Goal: Transaction & Acquisition: Purchase product/service

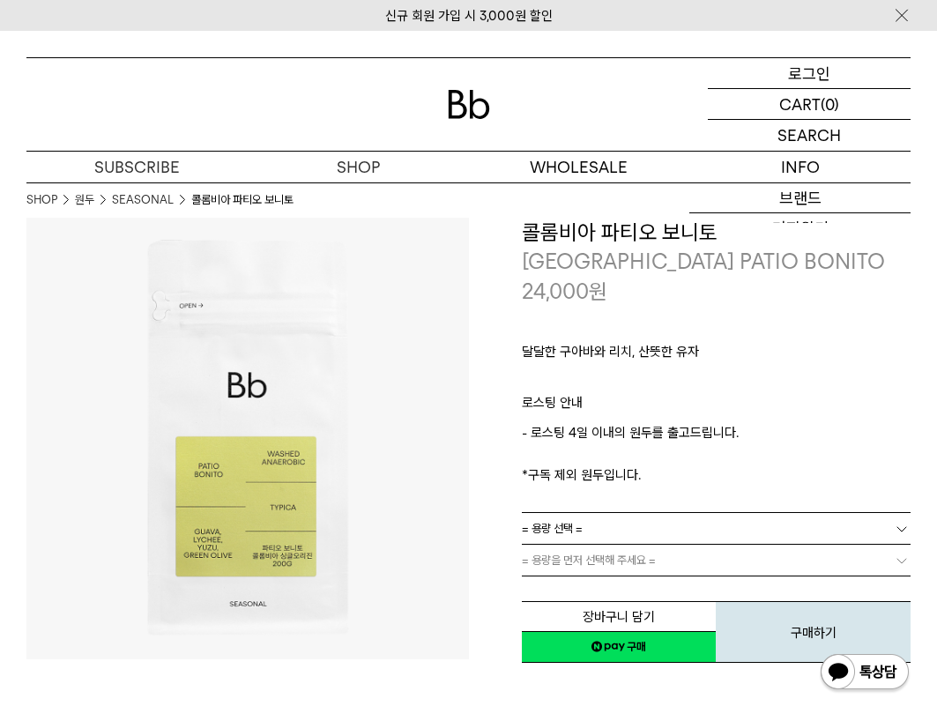
click at [793, 80] on p "로그인" at bounding box center [809, 73] width 42 height 30
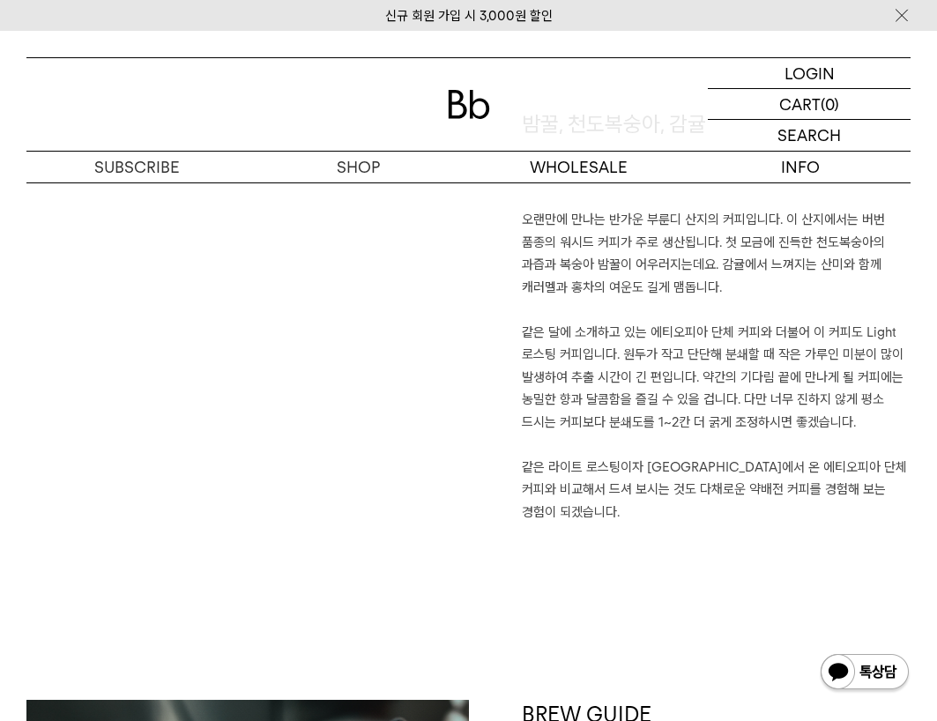
scroll to position [1146, 0]
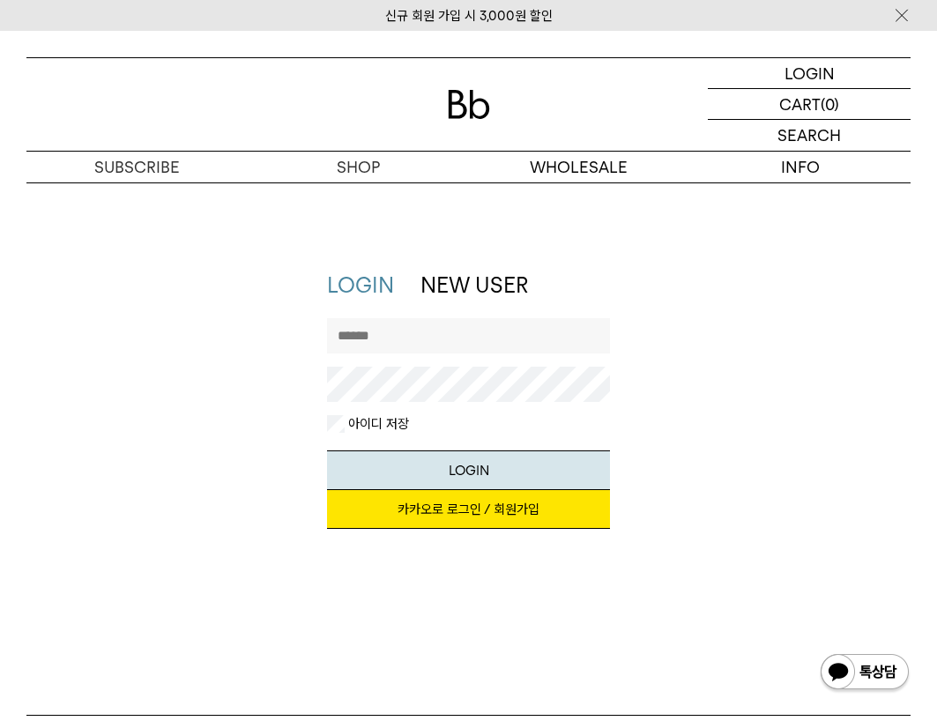
click at [486, 506] on link "카카오로 로그인 / 회원가입" at bounding box center [468, 509] width 283 height 39
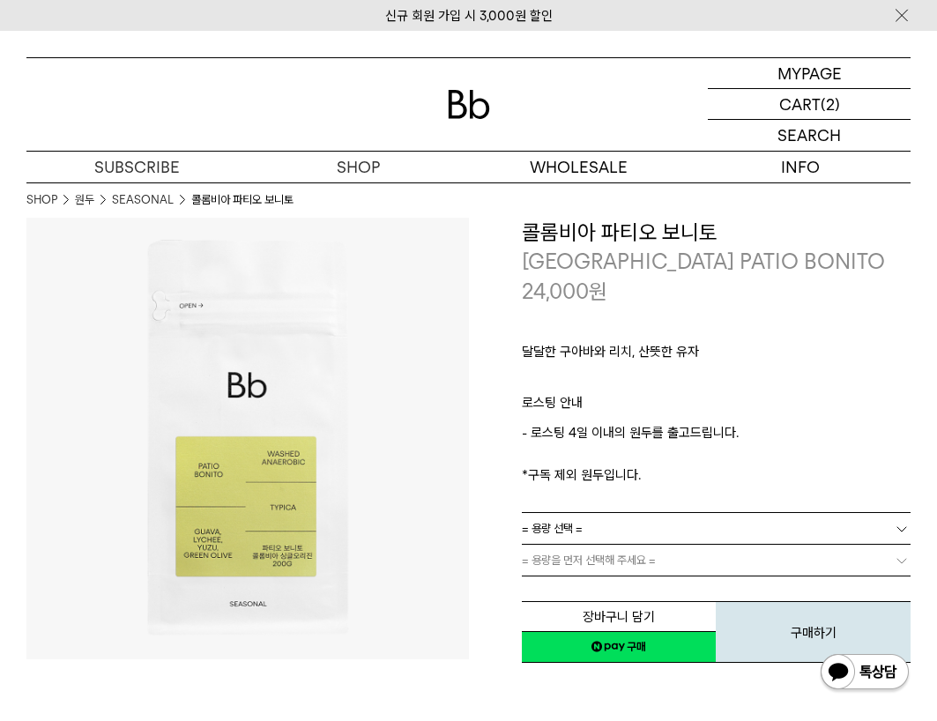
click at [706, 464] on p "- 로스팅 4일 이내의 원두를 출고드립니다. *구독 제외 원두입니다." at bounding box center [717, 453] width 390 height 63
click at [671, 526] on link "= 용량 선택 =" at bounding box center [717, 528] width 390 height 31
click at [626, 561] on li "200g" at bounding box center [725, 561] width 372 height 32
click at [624, 566] on link "= 용량을 먼저 선택해 주세요 =" at bounding box center [717, 560] width 390 height 31
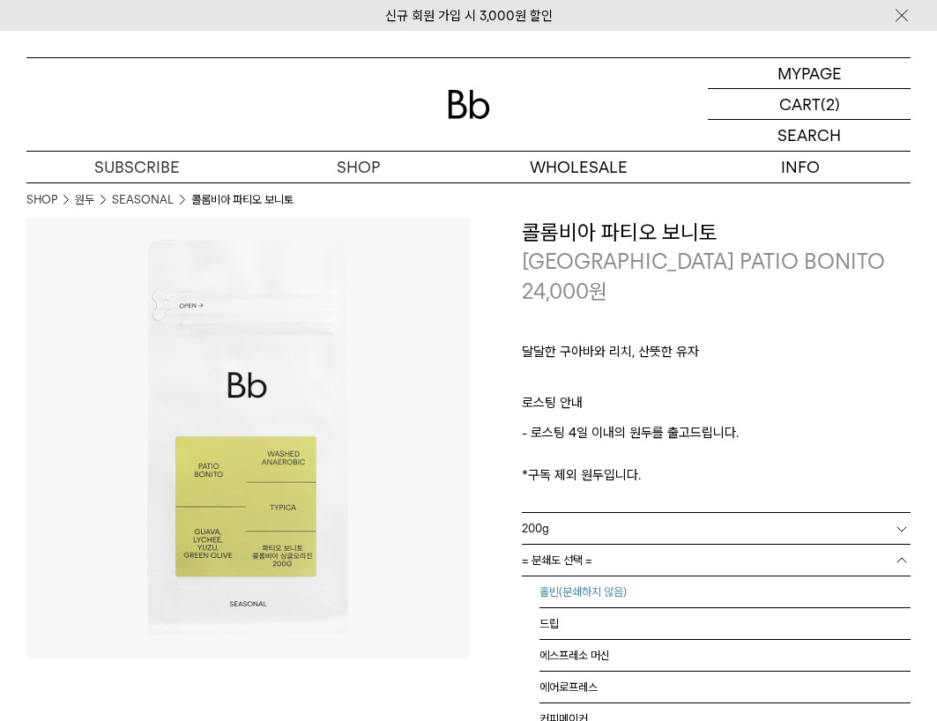
click at [621, 584] on li "홀빈(분쇄하지 않음)" at bounding box center [725, 592] width 372 height 32
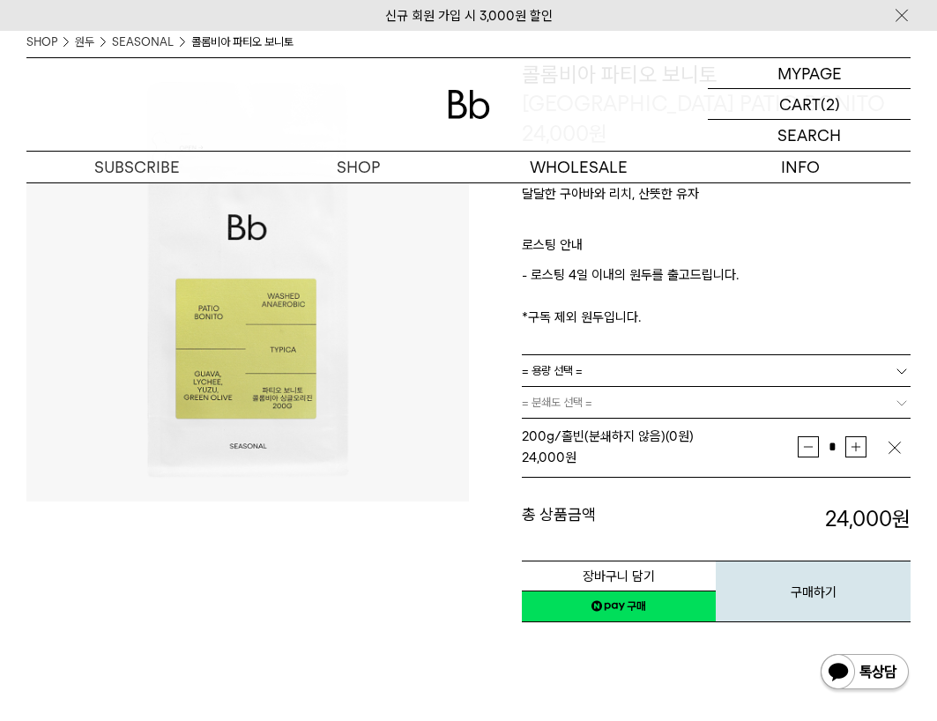
scroll to position [176, 0]
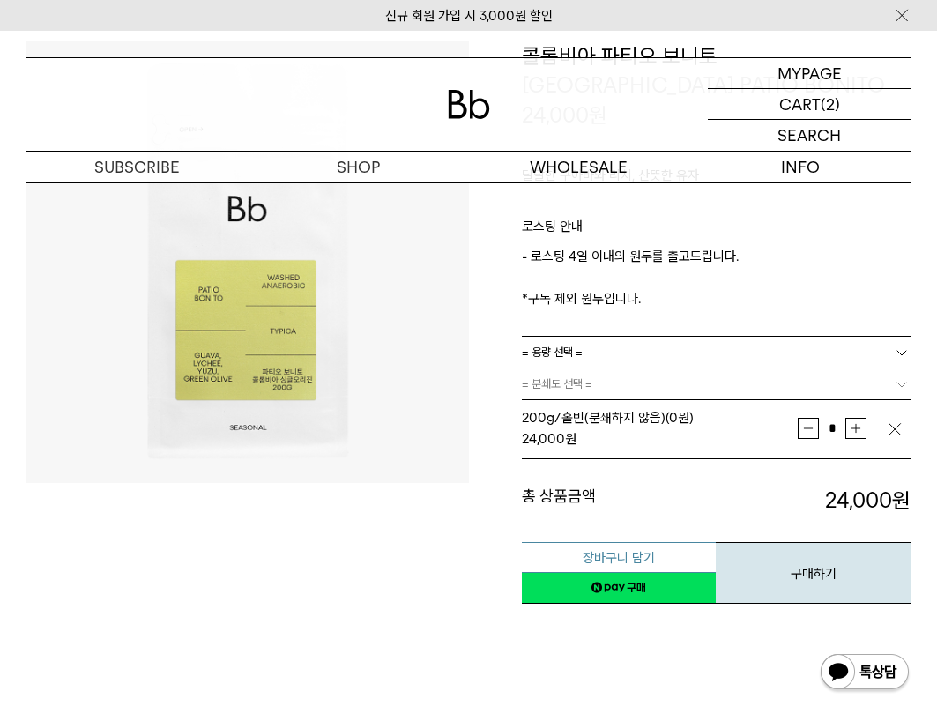
click at [657, 561] on button "장바구니 담기" at bounding box center [619, 557] width 195 height 31
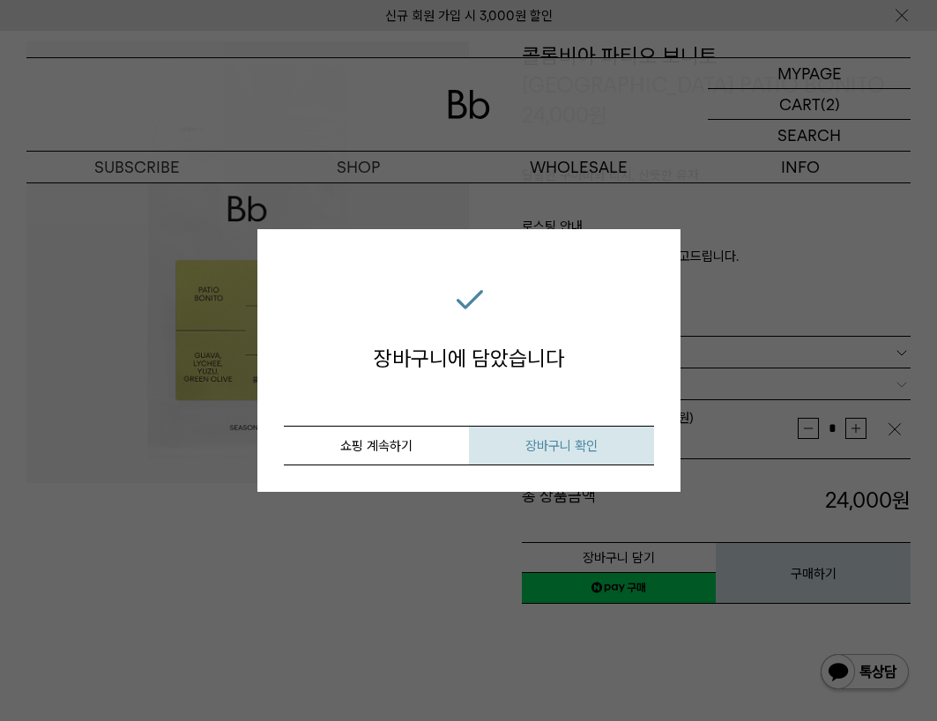
click at [508, 443] on button "장바구니 확인" at bounding box center [561, 446] width 185 height 40
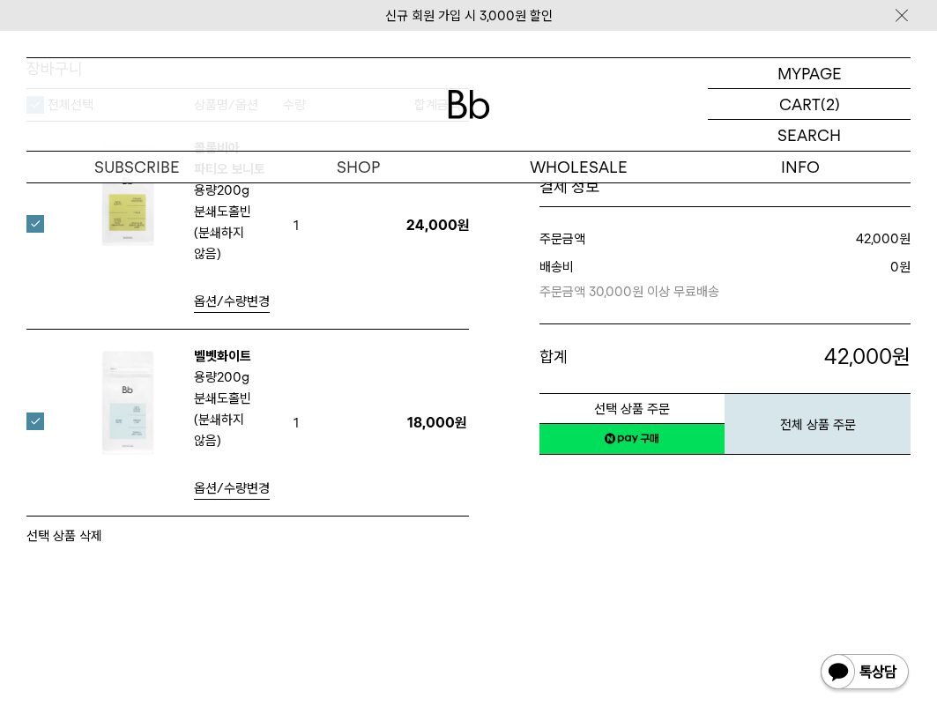
scroll to position [88, 0]
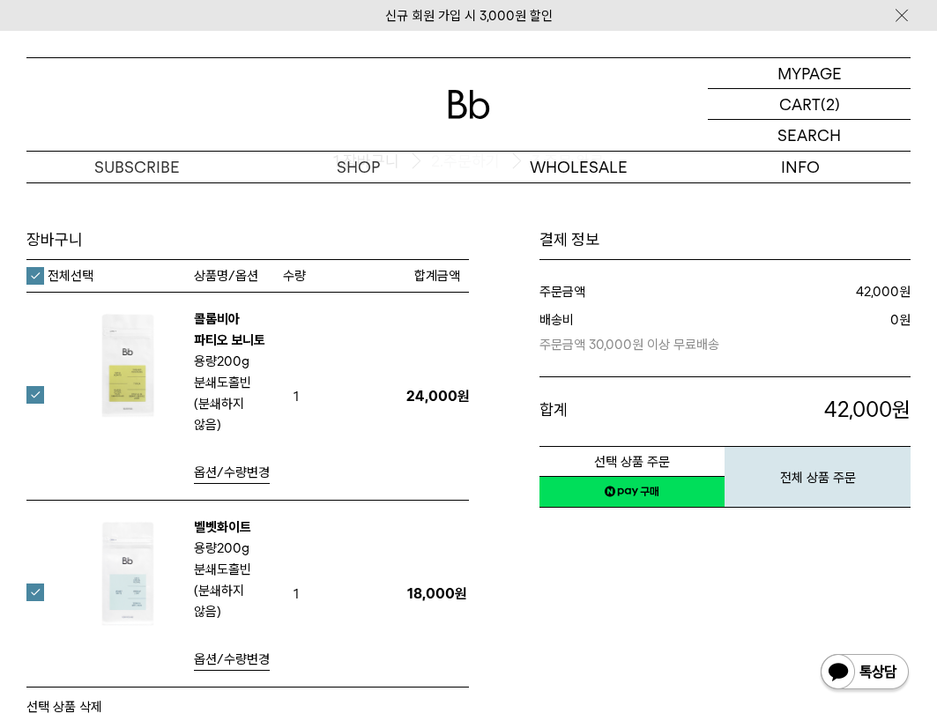
click at [29, 584] on label at bounding box center [45, 593] width 39 height 18
click at [525, 577] on div "결제 정보 주문금액 24,000 원 배송비 3,000 합계 27,000 480 원" at bounding box center [690, 473] width 443 height 488
click at [160, 370] on img at bounding box center [128, 366] width 115 height 115
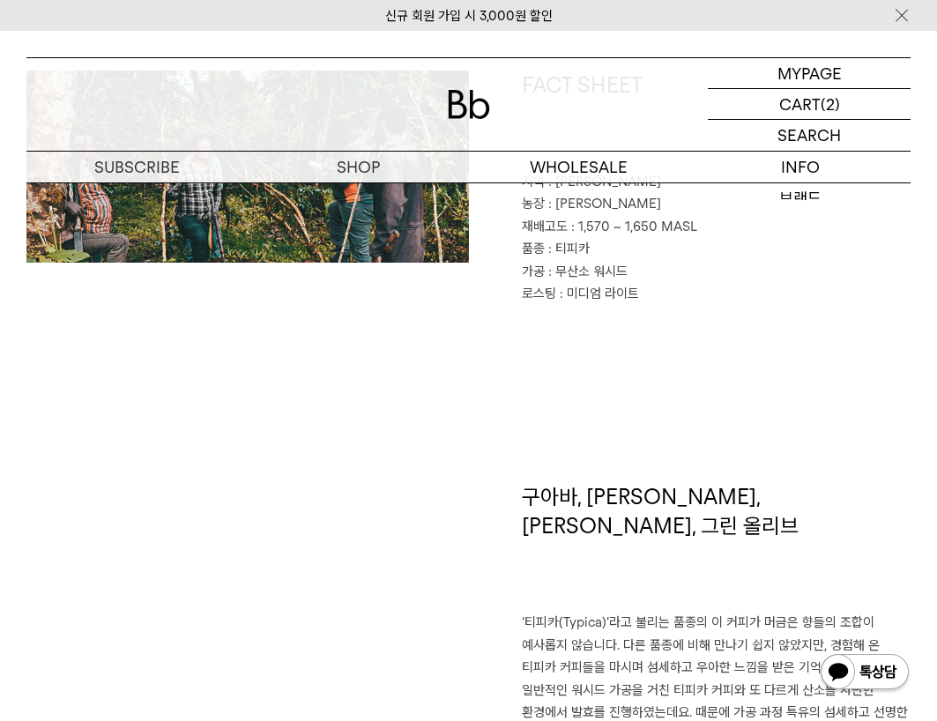
scroll to position [970, 0]
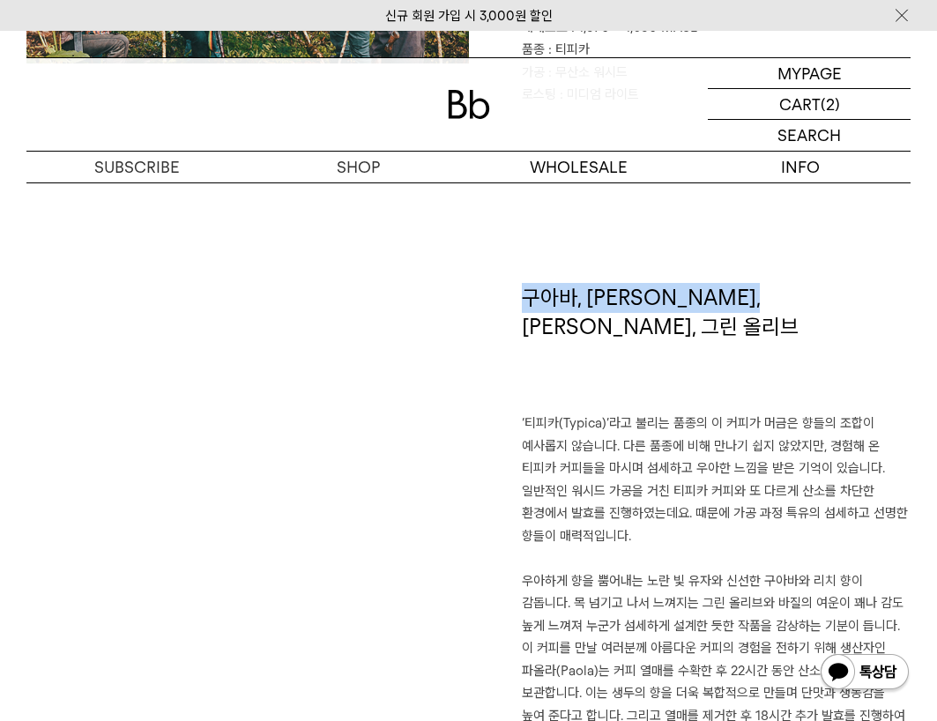
drag, startPoint x: 544, startPoint y: 302, endPoint x: 777, endPoint y: 294, distance: 232.9
click at [777, 294] on h1 "구아바, 리치, 유자, 그린 올리브" at bounding box center [717, 348] width 390 height 130
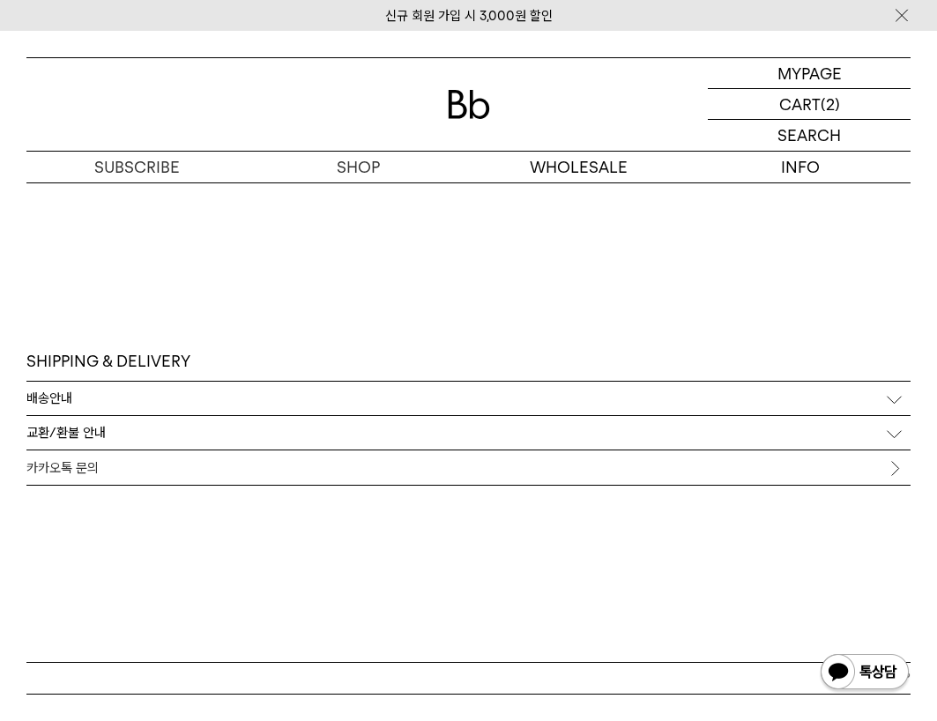
scroll to position [3519, 0]
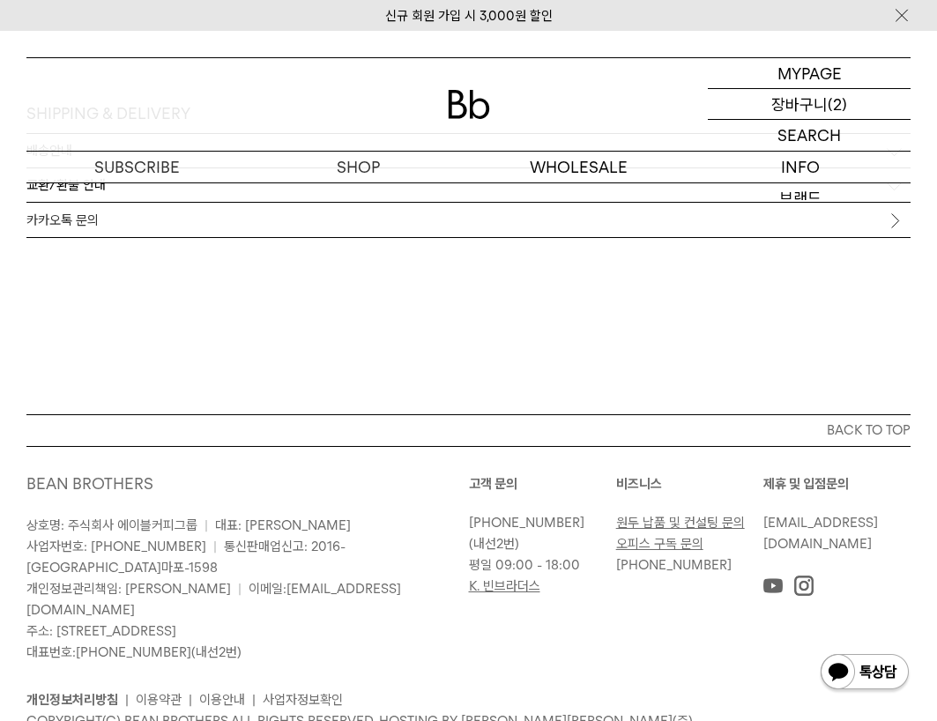
click at [807, 109] on p "장바구니" at bounding box center [799, 104] width 56 height 30
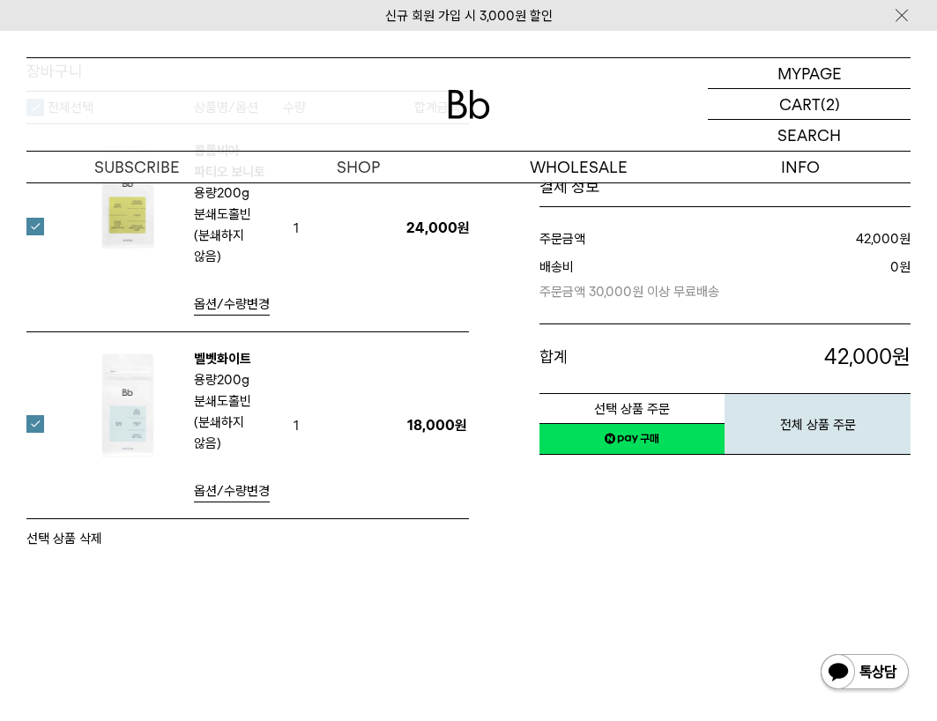
scroll to position [264, 0]
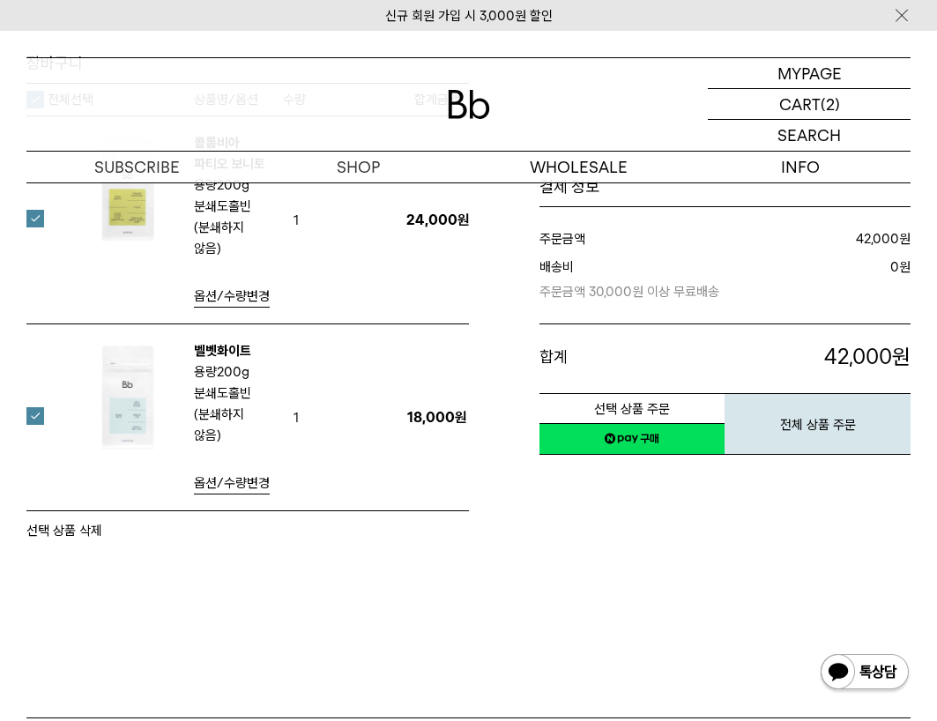
click at [30, 211] on label at bounding box center [45, 219] width 39 height 18
click at [80, 520] on button "선택 상품 삭제" at bounding box center [64, 530] width 76 height 21
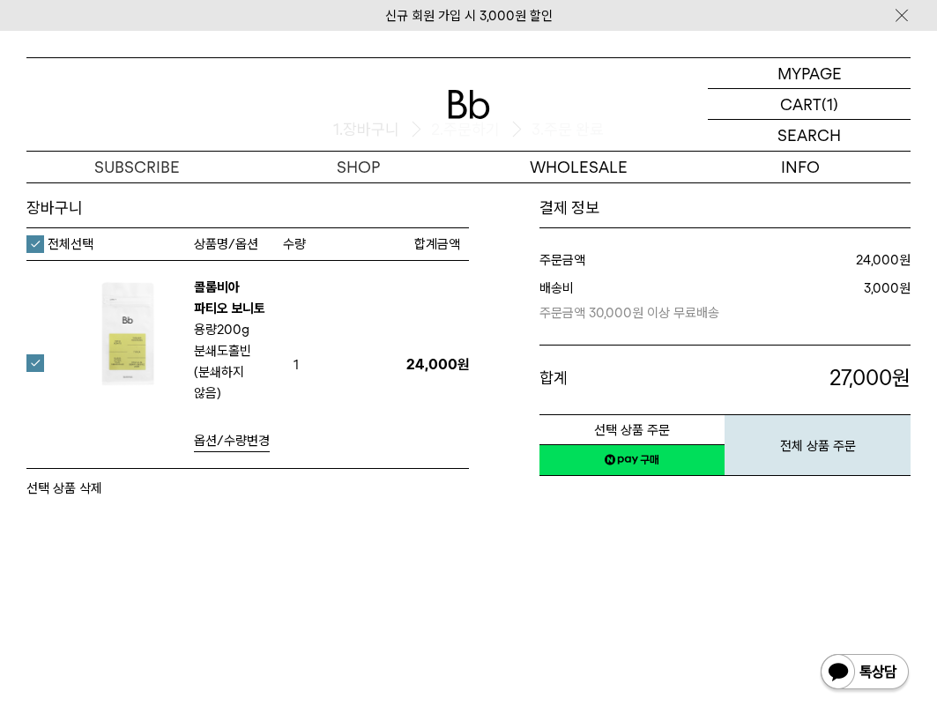
scroll to position [264, 0]
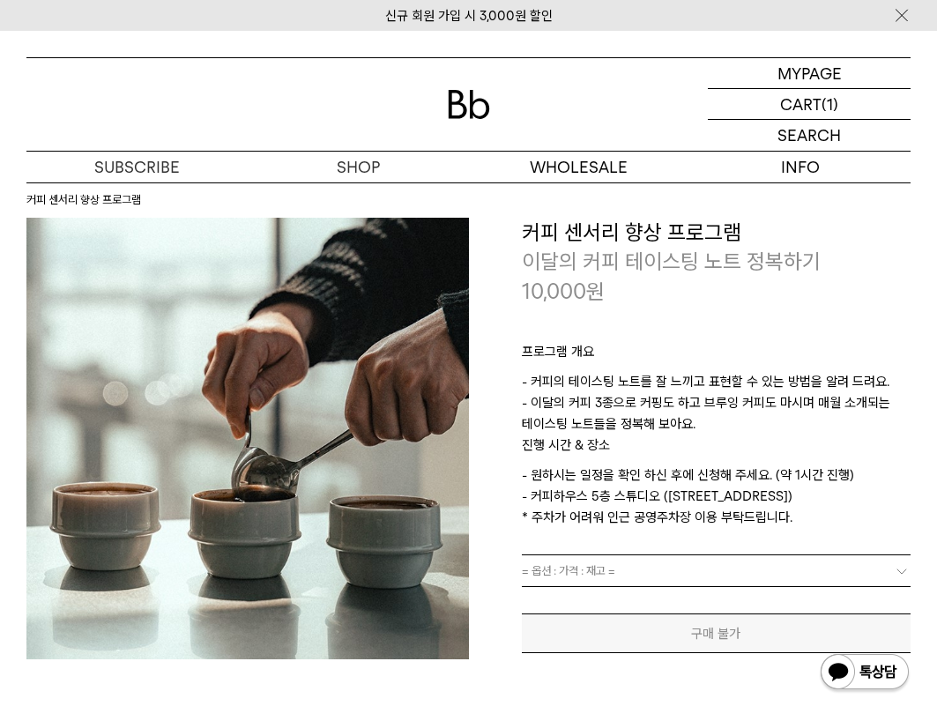
click at [791, 564] on link "= 옵션 : 가격 : 재고 =" at bounding box center [717, 570] width 390 height 31
click at [886, 564] on link "= 옵션 : 가격 : 재고 =" at bounding box center [717, 570] width 390 height 31
click at [894, 569] on b at bounding box center [902, 571] width 18 height 18
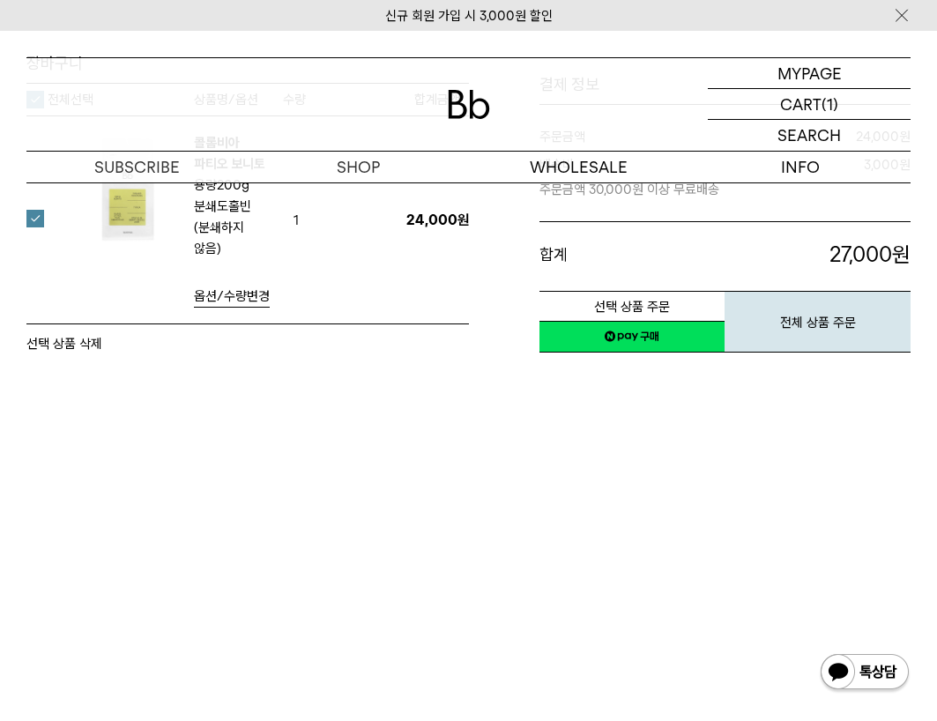
click at [580, 674] on div "장바구니 1. 장바구니 2. 주문하기 3. 주문 완료 장바구니" at bounding box center [468, 383] width 937 height 930
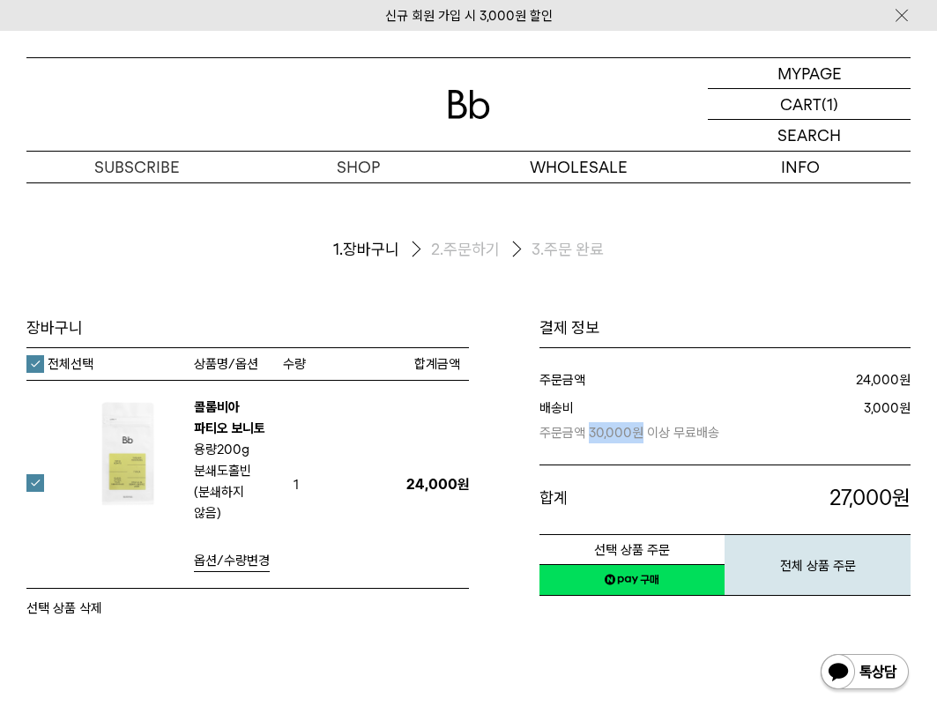
drag, startPoint x: 588, startPoint y: 434, endPoint x: 643, endPoint y: 434, distance: 55.5
click at [643, 434] on p "주문금액 30,000원 이상 무료배송" at bounding box center [665, 431] width 252 height 25
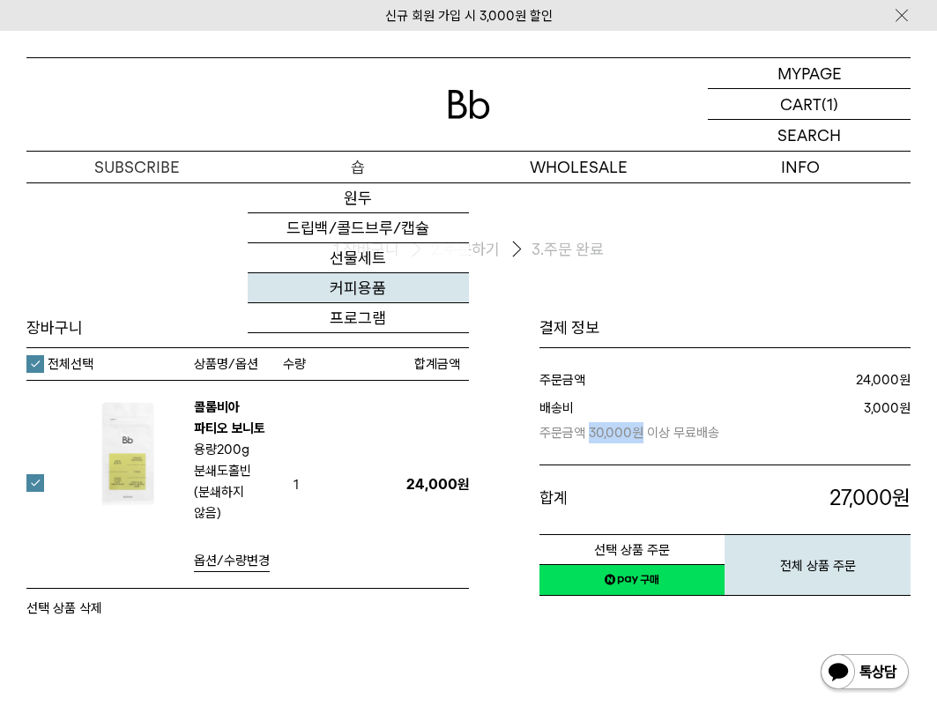
click at [373, 295] on link "커피용품" at bounding box center [358, 288] width 221 height 30
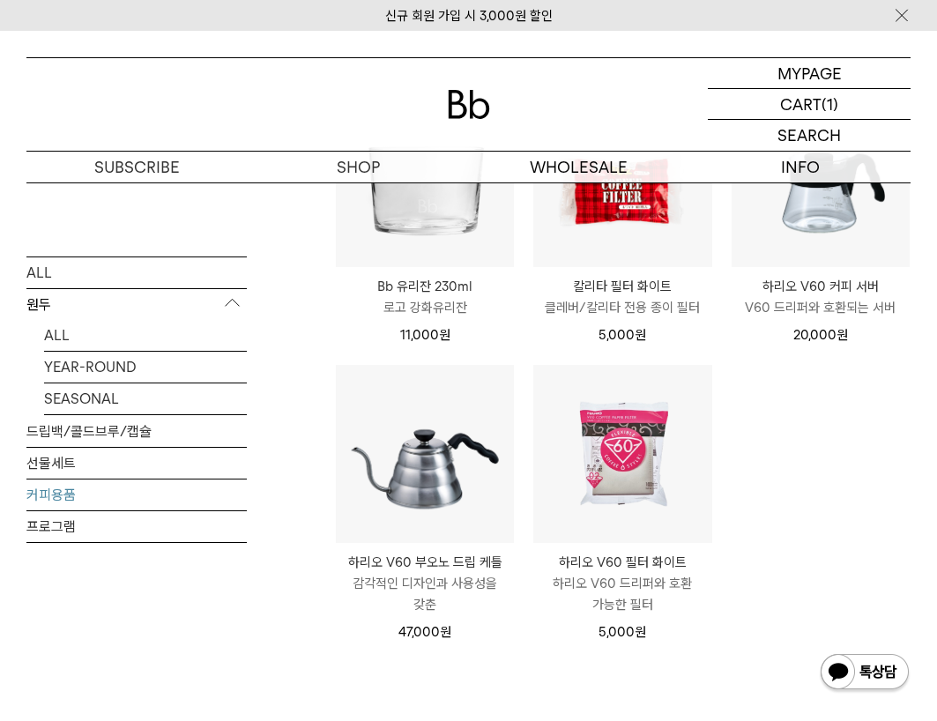
scroll to position [529, 0]
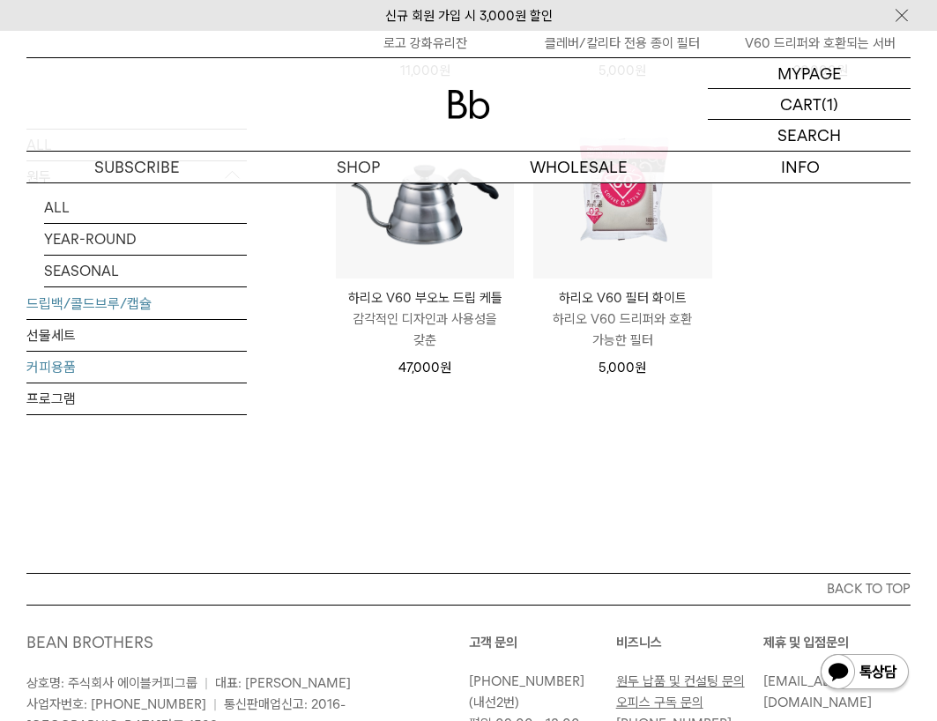
click at [82, 308] on link "드립백/콜드브루/캡슐" at bounding box center [136, 302] width 220 height 31
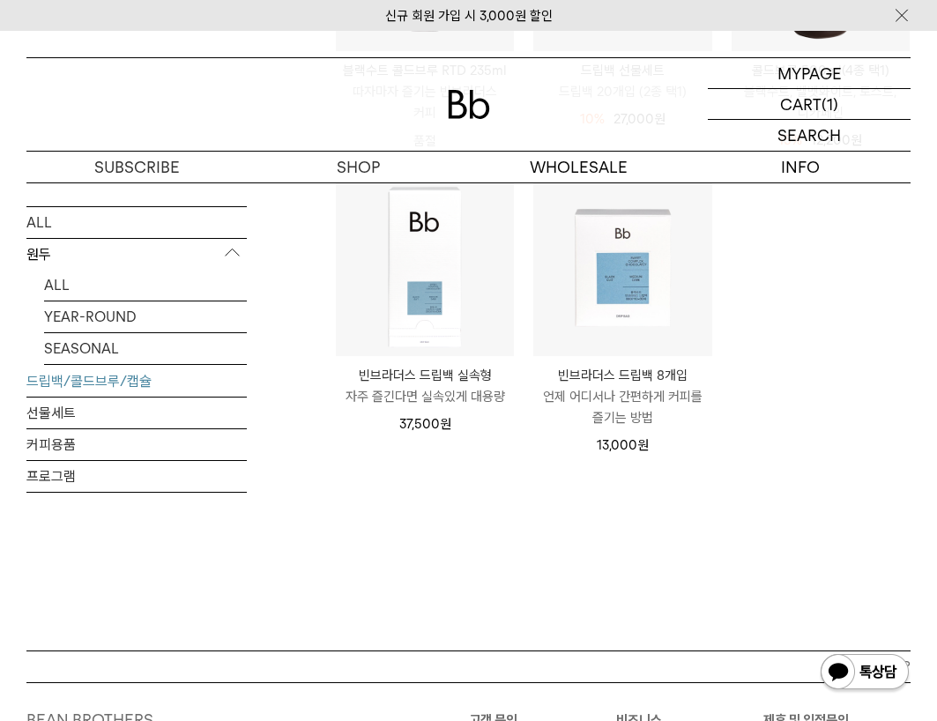
scroll to position [793, 0]
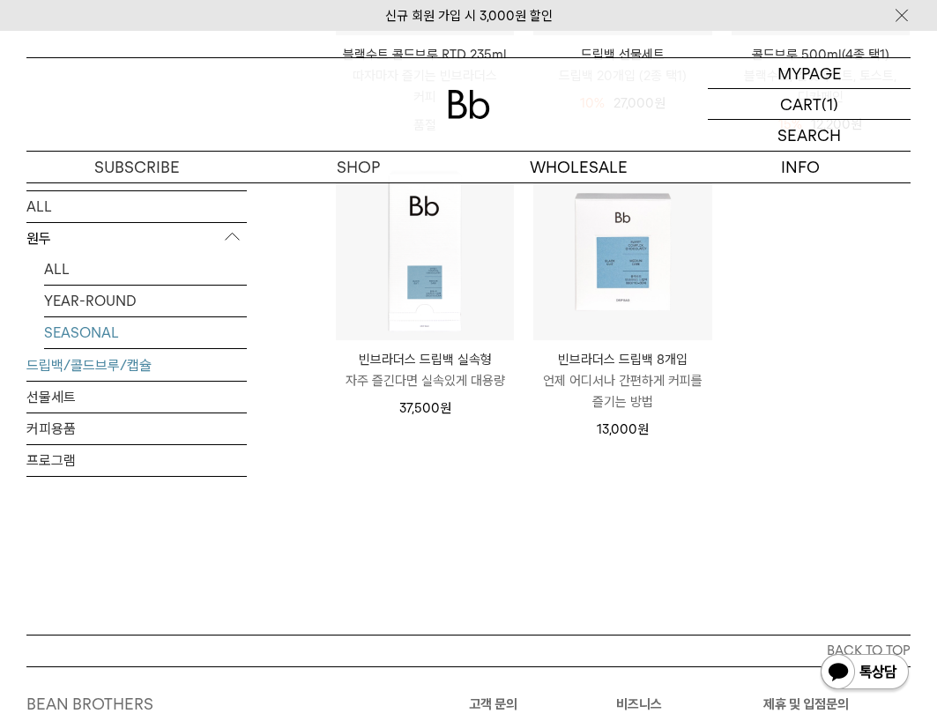
click at [167, 325] on link "SEASONAL" at bounding box center [145, 331] width 203 height 31
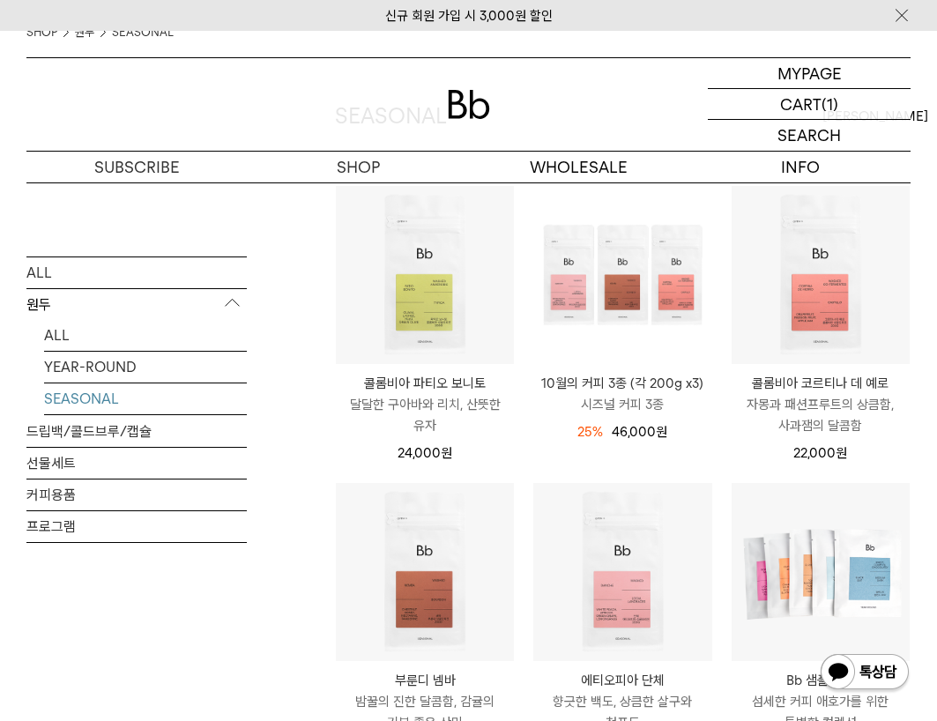
scroll to position [264, 0]
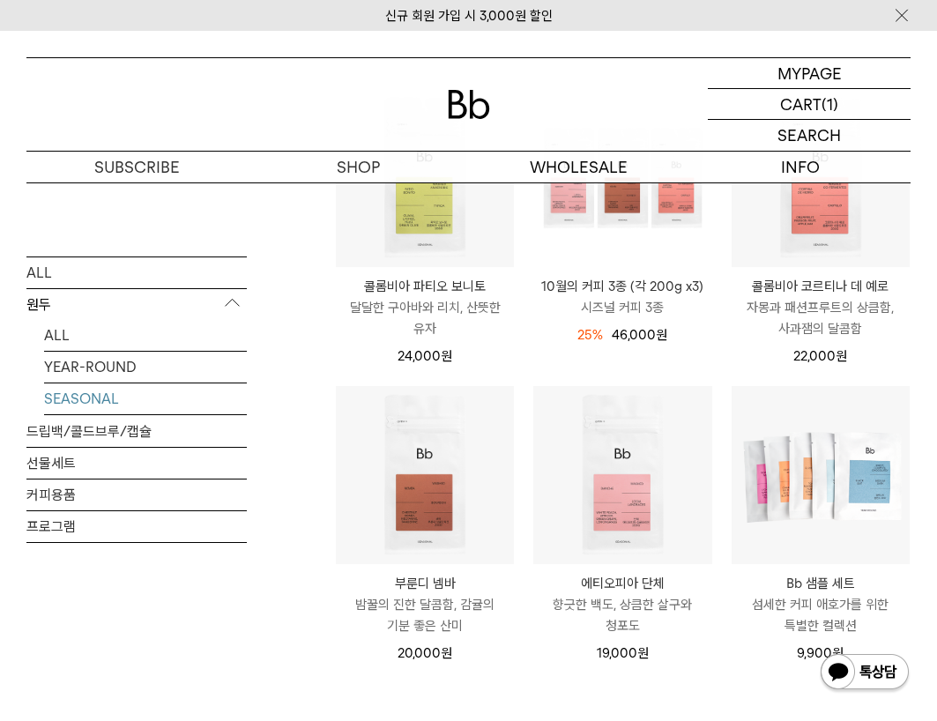
click at [194, 658] on div "ALL 원두 ALL YEAR-ROUND SEASONAL 드립백/콜드브루/캡슐 선물세트 커피용품 프로그램" at bounding box center [136, 478] width 220 height 445
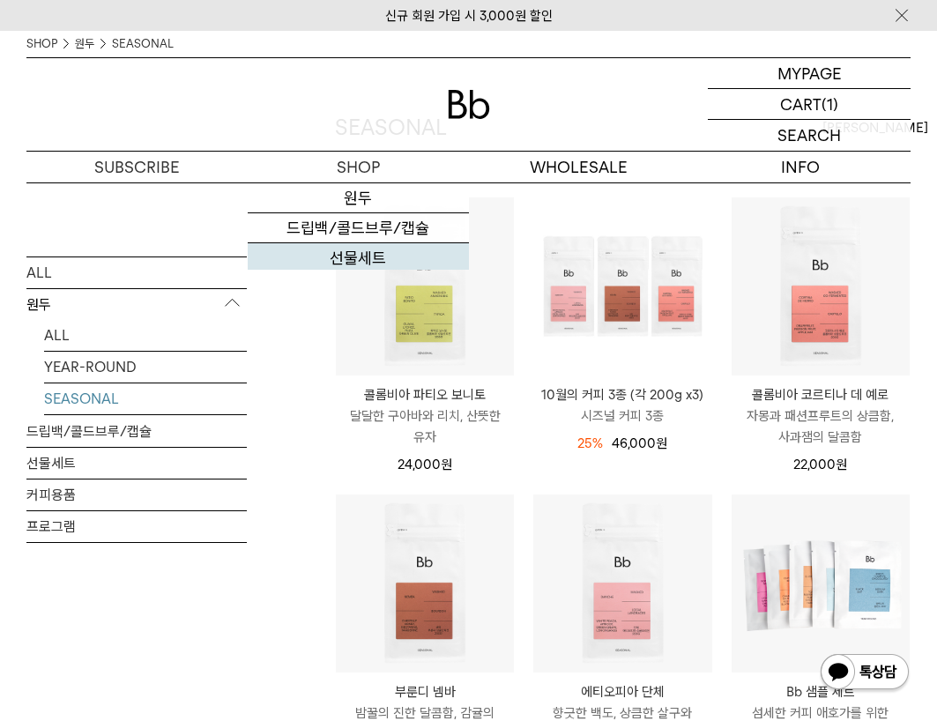
scroll to position [88, 0]
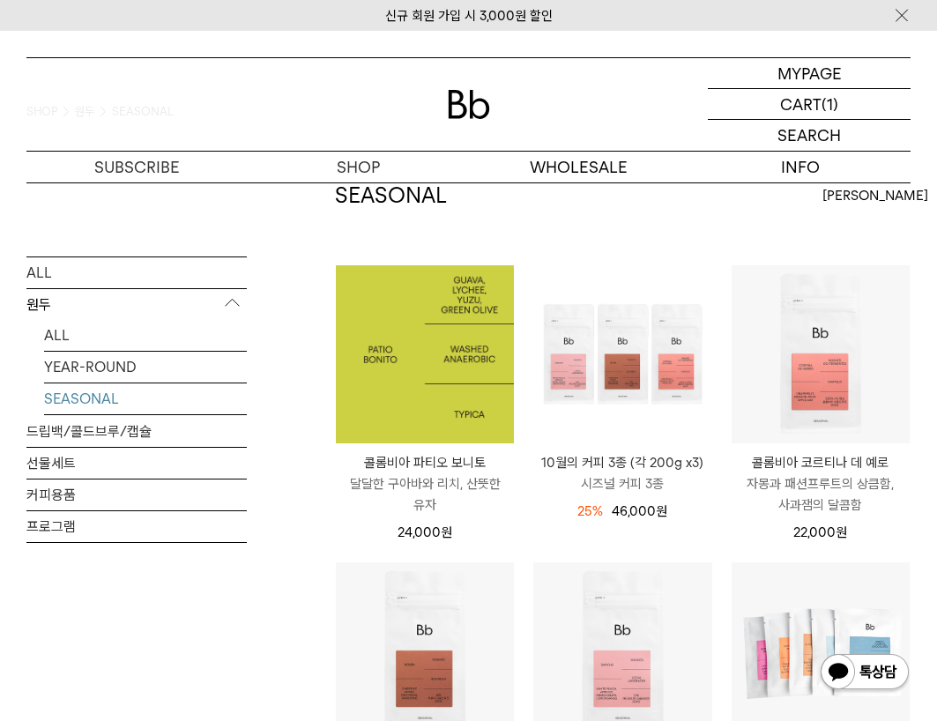
click at [458, 361] on img at bounding box center [425, 354] width 178 height 178
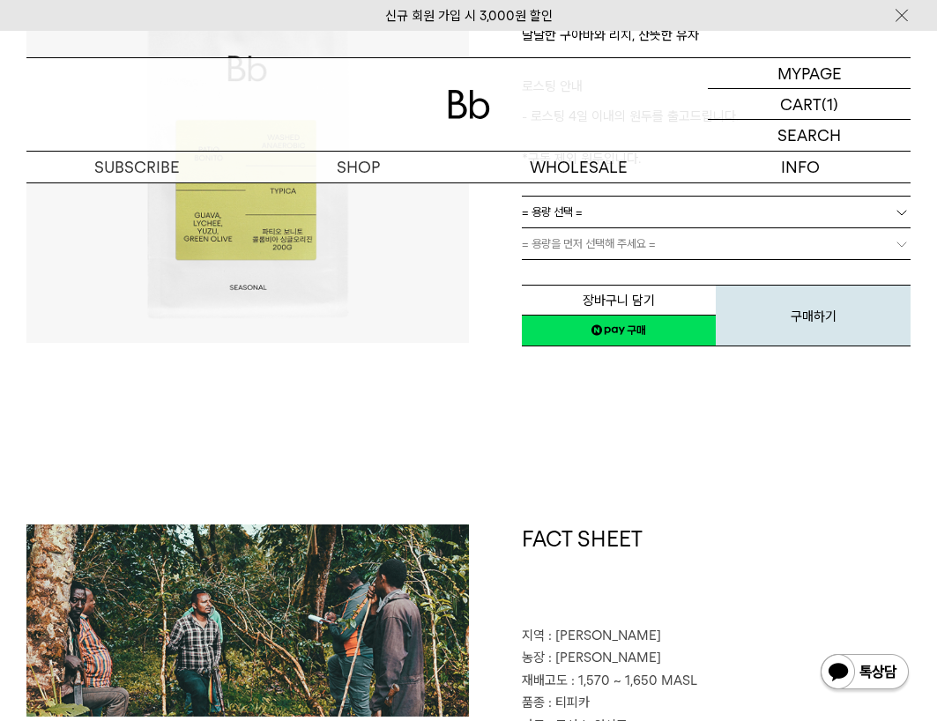
scroll to position [88, 0]
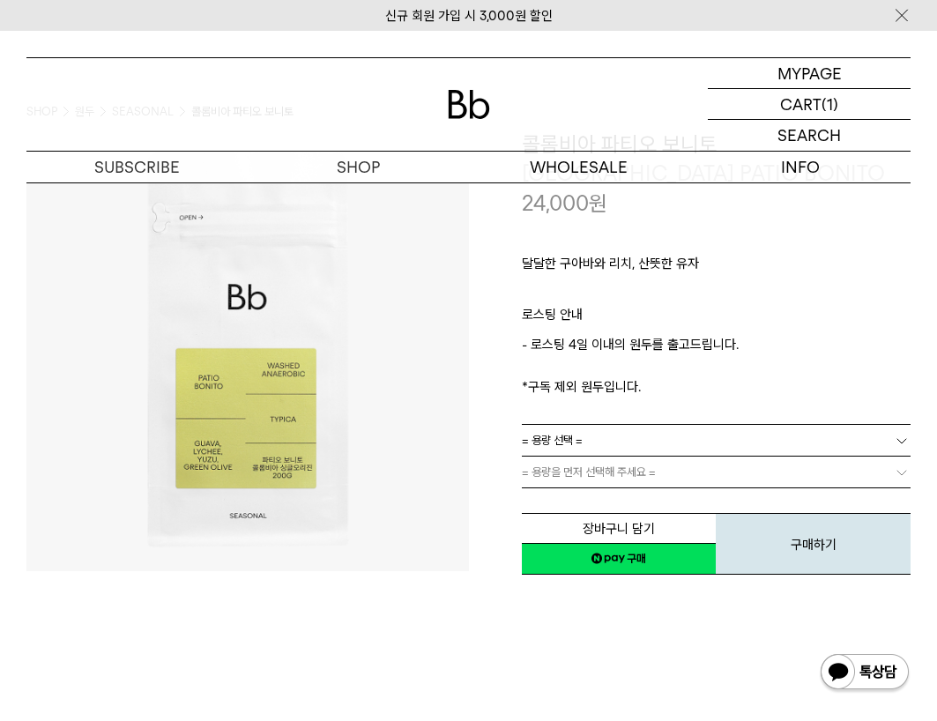
drag, startPoint x: 696, startPoint y: 297, endPoint x: 643, endPoint y: 262, distance: 63.6
click at [642, 261] on p "달달한 구아바와 리치, 산뜻한 유자" at bounding box center [717, 268] width 390 height 30
drag, startPoint x: 582, startPoint y: 263, endPoint x: 638, endPoint y: 263, distance: 56.4
click at [637, 263] on p "달달한 구아바와 리치, 산뜻한 유자" at bounding box center [717, 268] width 390 height 30
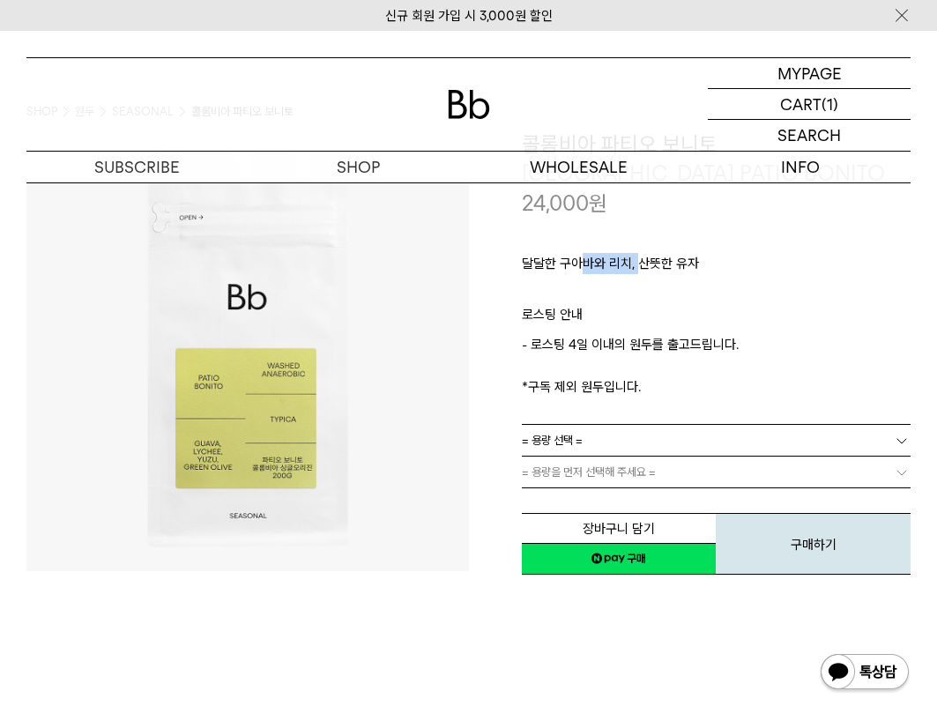
click at [639, 263] on p "달달한 구아바와 리치, 산뜻한 유자" at bounding box center [717, 268] width 390 height 30
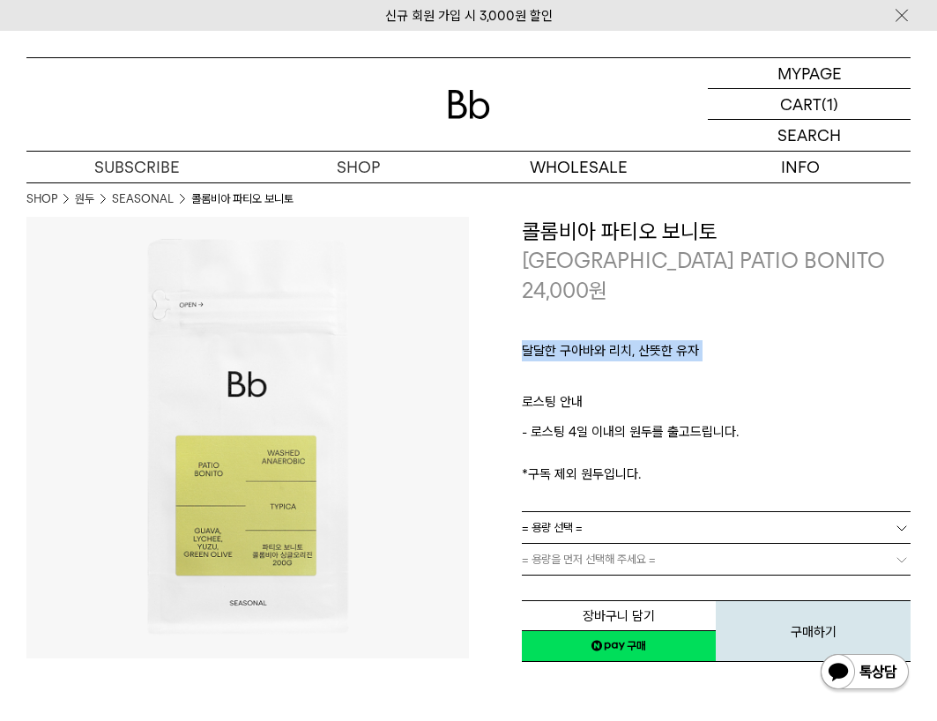
scroll to position [0, 0]
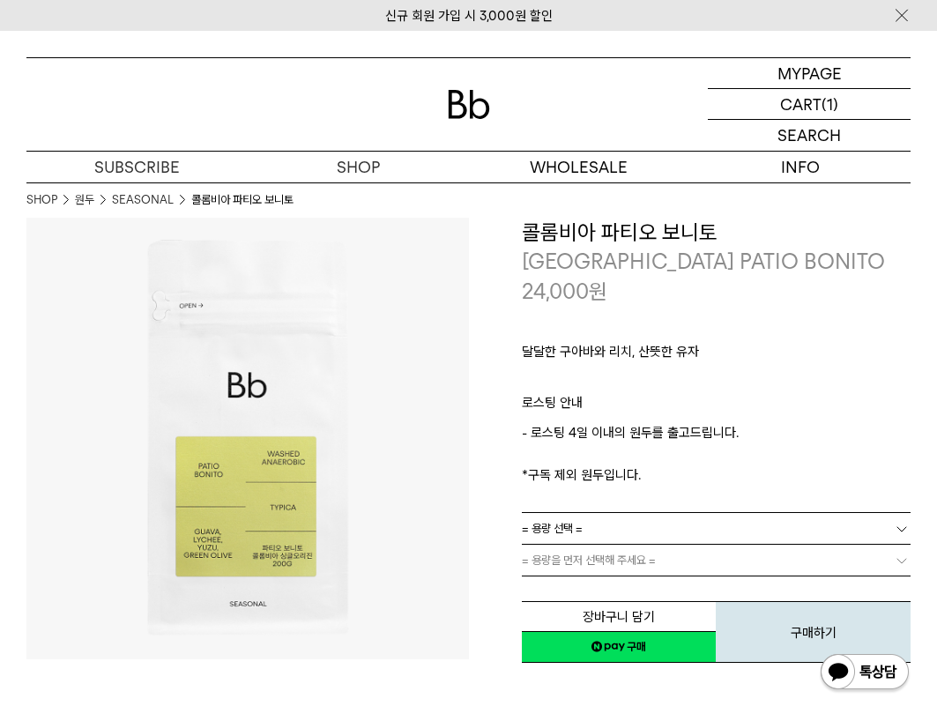
click at [571, 304] on p "24,000 원" at bounding box center [565, 292] width 86 height 30
click at [660, 243] on h3 "콜롬비아 파티오 보니토" at bounding box center [717, 233] width 390 height 30
